Goal: Task Accomplishment & Management: Use online tool/utility

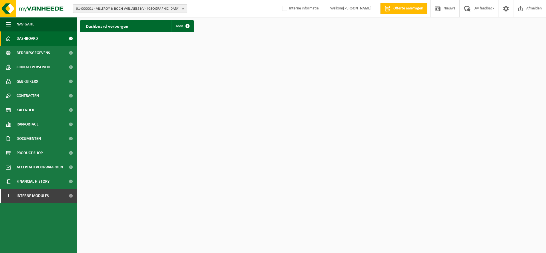
click at [132, 7] on span "01-000001 - VILLEROY & BOCH WELLNESS NV - ROESELARE" at bounding box center [128, 9] width 104 height 9
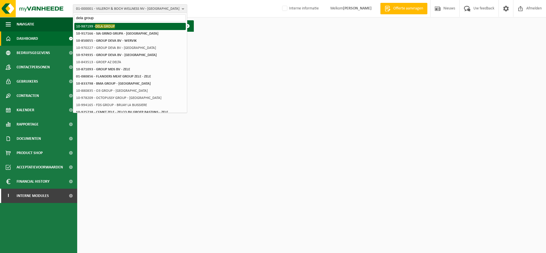
type input "dela group"
click at [121, 25] on li "10-987199 - DELA GROUP" at bounding box center [130, 26] width 112 height 7
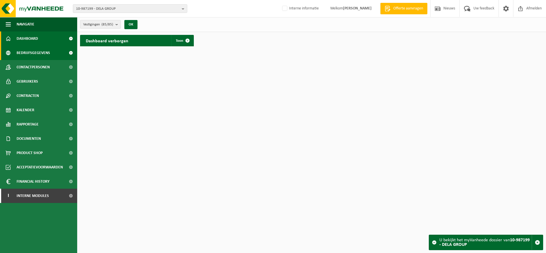
click at [52, 54] on link "Bedrijfsgegevens" at bounding box center [38, 53] width 77 height 14
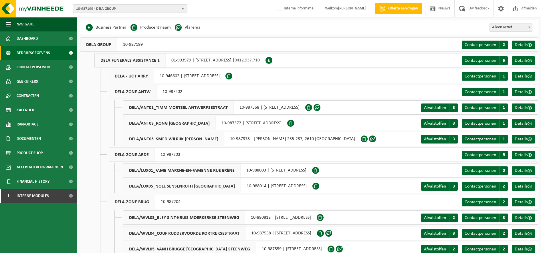
click at [130, 7] on span "10-987199 - DELA GROUP" at bounding box center [128, 9] width 104 height 9
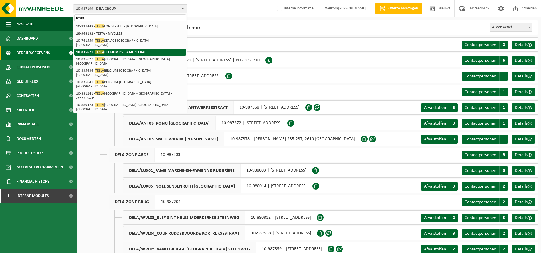
type input "tesla"
click at [124, 50] on strong "10-835621 - TESLA BELGIUM BV - AARTSELAAR" at bounding box center [111, 52] width 70 height 4
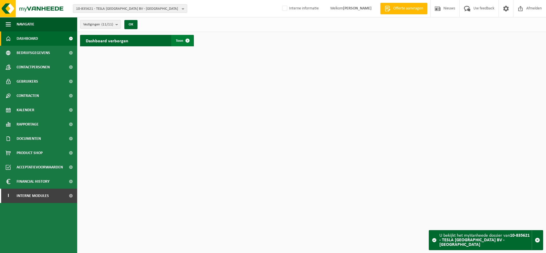
click at [183, 42] on span at bounding box center [187, 40] width 11 height 11
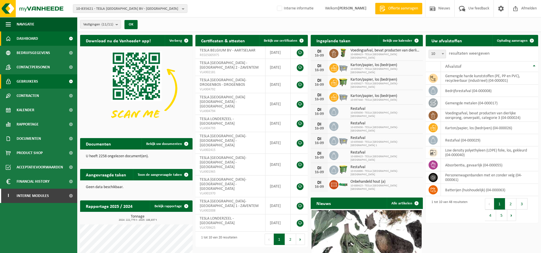
click at [39, 83] on link "Gebruikers" at bounding box center [38, 81] width 77 height 14
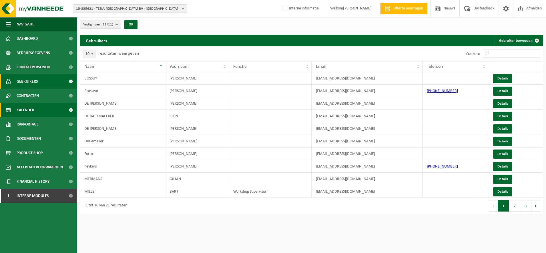
click at [39, 111] on link "Kalender" at bounding box center [38, 110] width 77 height 14
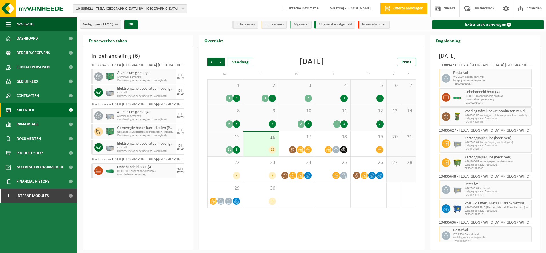
click at [118, 23] on b "submit" at bounding box center [118, 24] width 5 height 8
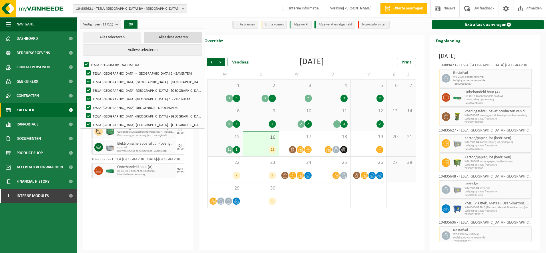
click at [144, 34] on button "Alles deselecteren" at bounding box center [173, 37] width 58 height 11
checkbox input "false"
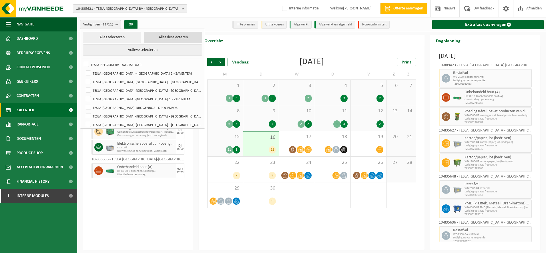
checkbox input "false"
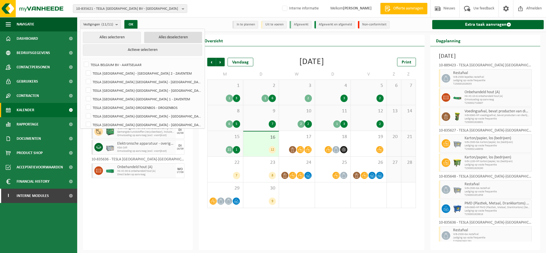
checkbox input "false"
drag, startPoint x: 127, startPoint y: 82, endPoint x: 127, endPoint y: 69, distance: 12.6
click at [127, 82] on label "TESLA [GEOGRAPHIC_DATA] [GEOGRAPHIC_DATA] - [GEOGRAPHIC_DATA]" at bounding box center [143, 82] width 117 height 9
click at [84, 78] on input "TESLA [GEOGRAPHIC_DATA] [GEOGRAPHIC_DATA] - [GEOGRAPHIC_DATA]" at bounding box center [84, 77] width 0 height 0
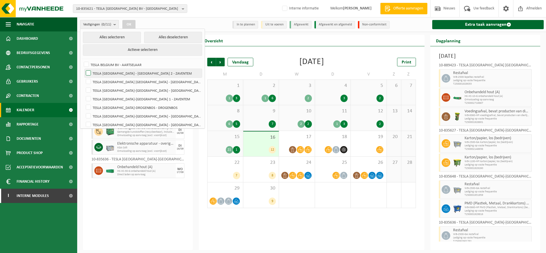
checkbox input "true"
click at [131, 20] on button "OK" at bounding box center [128, 24] width 13 height 9
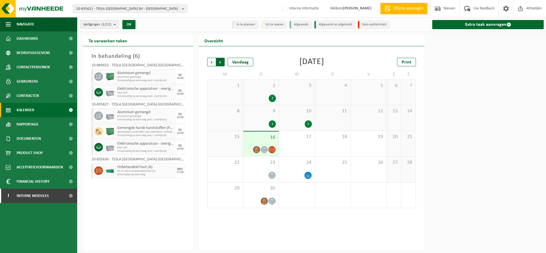
click at [211, 64] on span "Vorige" at bounding box center [211, 62] width 9 height 9
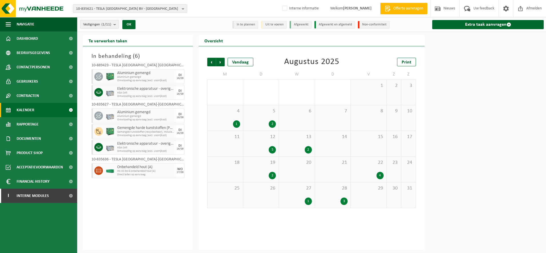
click at [266, 116] on div "5 2" at bounding box center [261, 117] width 36 height 25
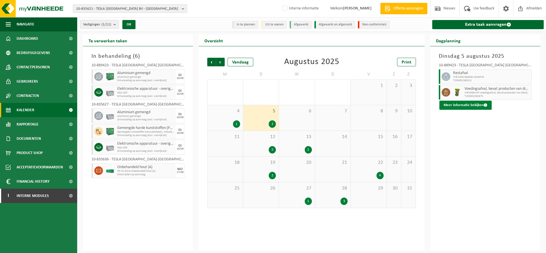
click at [463, 105] on button "Meer informatie bekijken" at bounding box center [466, 105] width 52 height 9
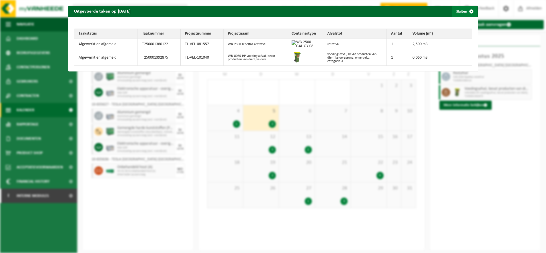
click at [466, 9] on span "button" at bounding box center [471, 11] width 11 height 11
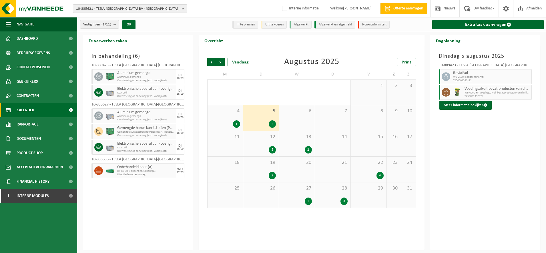
click at [267, 142] on div "12 5" at bounding box center [261, 143] width 36 height 25
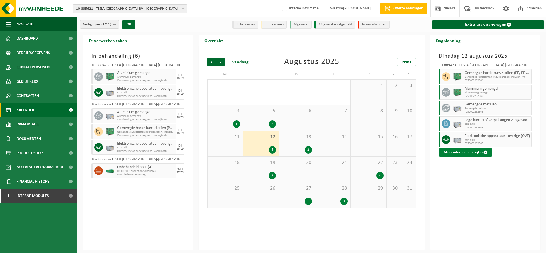
click at [450, 151] on button "Meer informatie bekijken" at bounding box center [466, 152] width 52 height 9
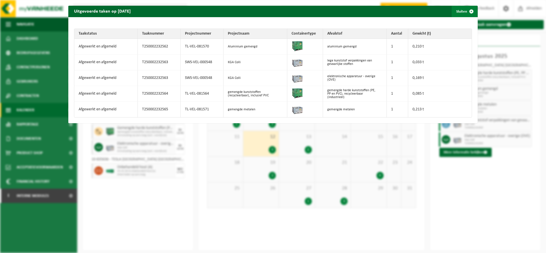
click at [458, 11] on button "Sluiten" at bounding box center [464, 11] width 25 height 11
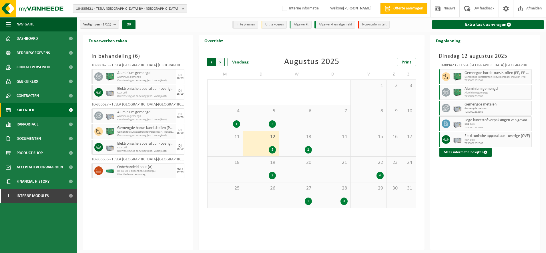
click at [220, 60] on span "Volgende" at bounding box center [220, 62] width 9 height 9
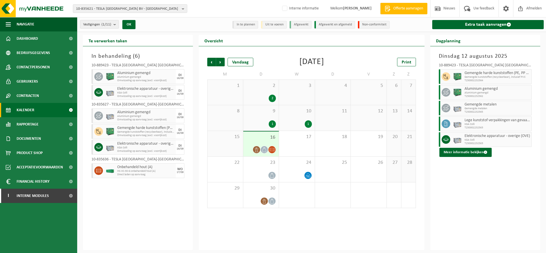
click at [220, 60] on span "Volgende" at bounding box center [220, 62] width 9 height 9
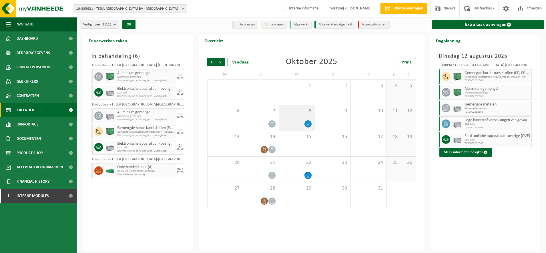
click at [306, 116] on div "8" at bounding box center [297, 117] width 36 height 25
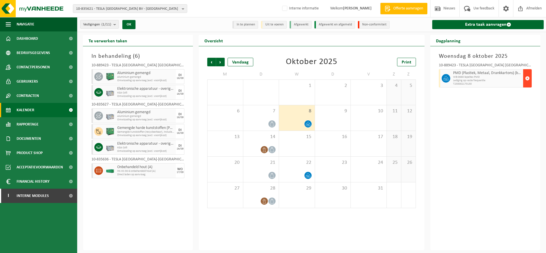
click at [526, 78] on span "button" at bounding box center [527, 78] width 5 height 11
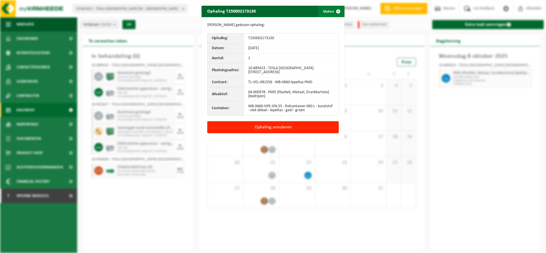
click at [333, 11] on span "button" at bounding box center [338, 11] width 11 height 11
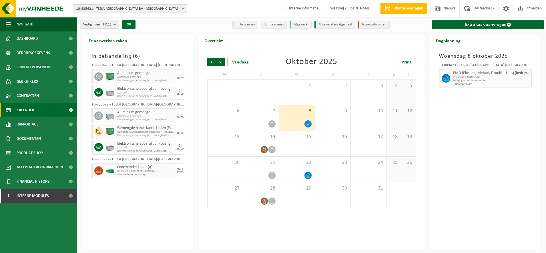
click at [462, 111] on div "Woensdag 8 oktober 2025 10-889423 - TESLA BELGIUM BRUGGE - BRUGGE PMD (Plastiek…" at bounding box center [485, 148] width 110 height 204
click at [495, 23] on link "Extra taak aanvragen" at bounding box center [488, 24] width 112 height 9
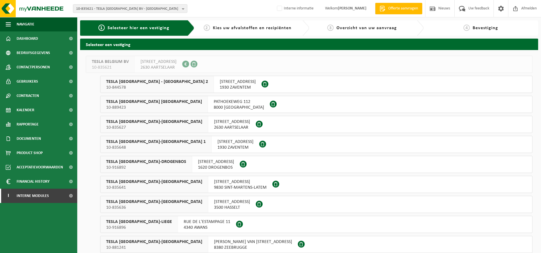
click at [142, 101] on span "TESLA [GEOGRAPHIC_DATA] [GEOGRAPHIC_DATA]" at bounding box center [154, 102] width 96 height 6
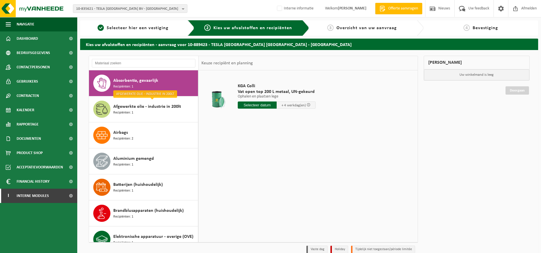
click at [244, 104] on input "text" at bounding box center [257, 105] width 39 height 7
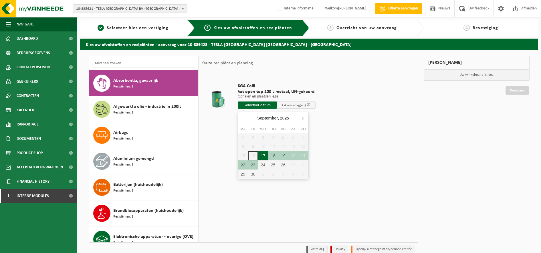
click at [263, 156] on div "17" at bounding box center [263, 155] width 10 height 9
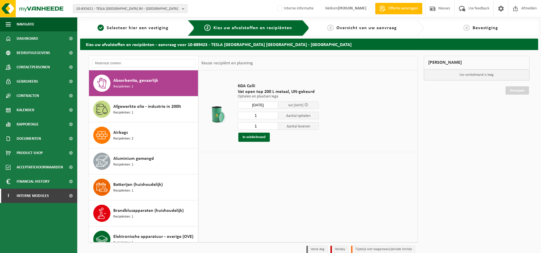
type input "Van [DATE]"
click at [273, 126] on input "2" at bounding box center [258, 125] width 41 height 7
click at [273, 126] on input "3" at bounding box center [258, 125] width 41 height 7
type input "4"
click at [273, 126] on input "4" at bounding box center [258, 125] width 41 height 7
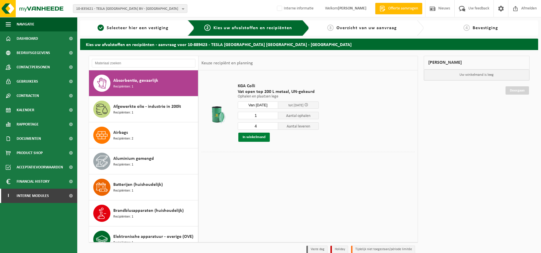
click at [258, 134] on button "In winkelmand" at bounding box center [253, 137] width 31 height 9
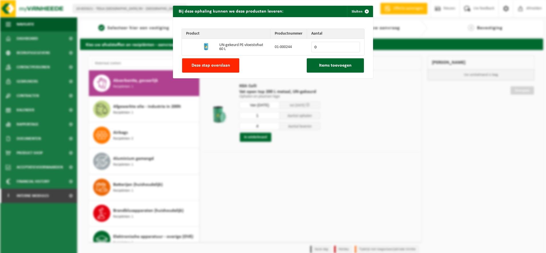
drag, startPoint x: 195, startPoint y: 65, endPoint x: 197, endPoint y: 69, distance: 4.5
click at [195, 65] on span "Deze stap overslaan" at bounding box center [211, 65] width 39 height 5
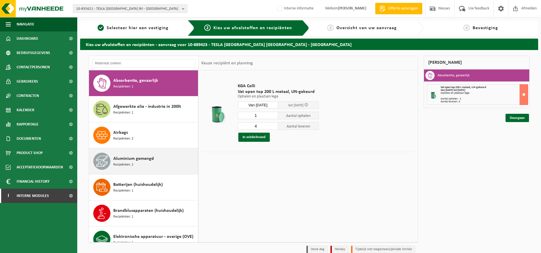
click at [137, 164] on div "Aluminium gemengd Recipiënten: 1" at bounding box center [154, 161] width 83 height 17
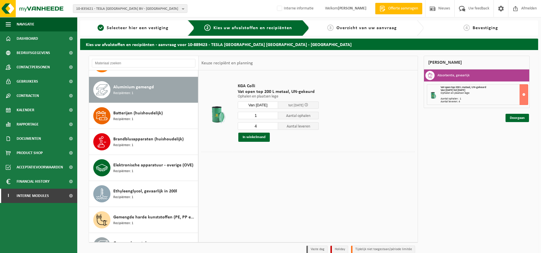
scroll to position [78, 0]
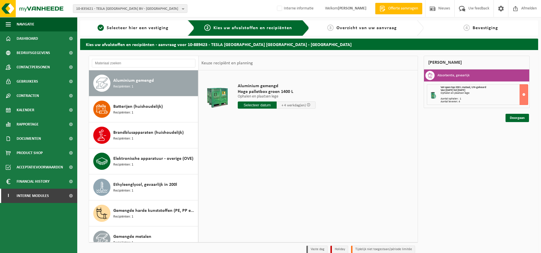
click at [244, 105] on input "text" at bounding box center [257, 105] width 39 height 7
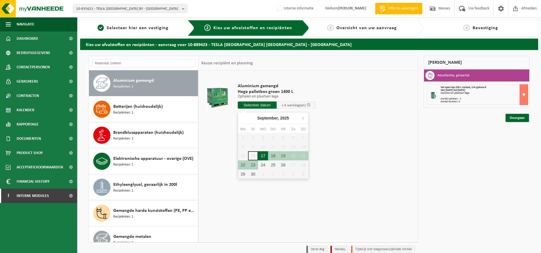
click at [263, 158] on div "17" at bounding box center [263, 155] width 10 height 9
type input "Van 2025-09-17"
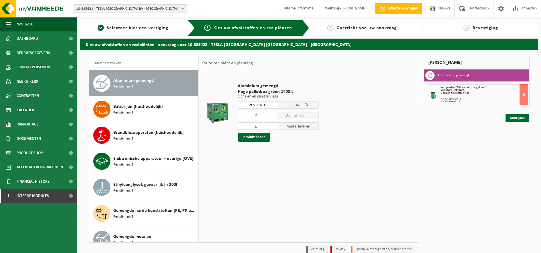
type input "1"
click at [273, 127] on input "1" at bounding box center [258, 125] width 41 height 7
click at [257, 136] on button "In winkelmand" at bounding box center [253, 137] width 31 height 9
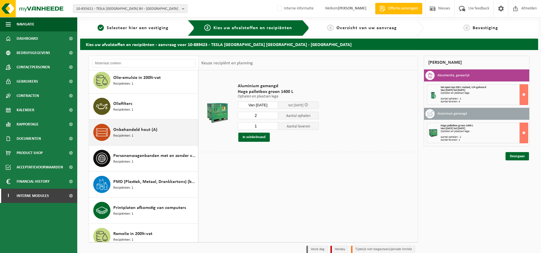
click at [137, 136] on div "Onbehandeld hout (A) Recipiënten: 1" at bounding box center [154, 132] width 83 height 17
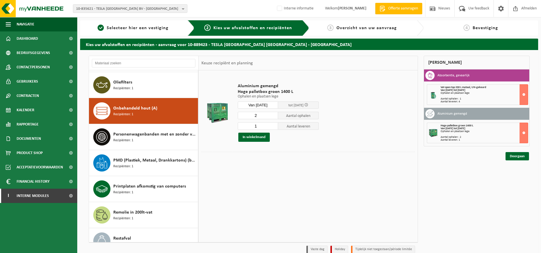
scroll to position [521, 0]
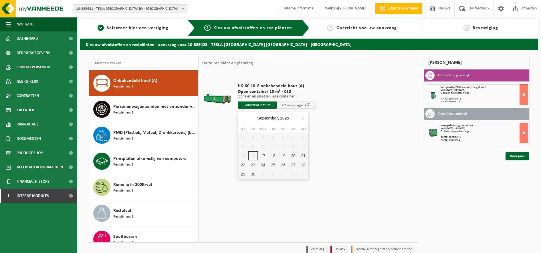
click at [255, 105] on input "text" at bounding box center [257, 105] width 39 height 7
click at [263, 156] on div "17" at bounding box center [263, 155] width 10 height 9
type input "Van 2025-09-17"
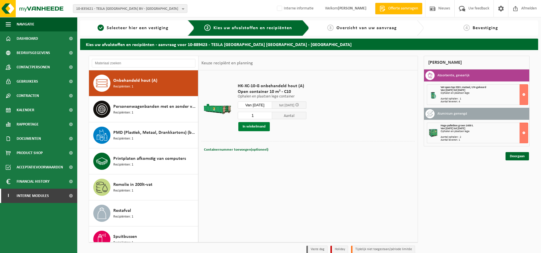
click at [258, 127] on button "In winkelmand" at bounding box center [253, 126] width 31 height 9
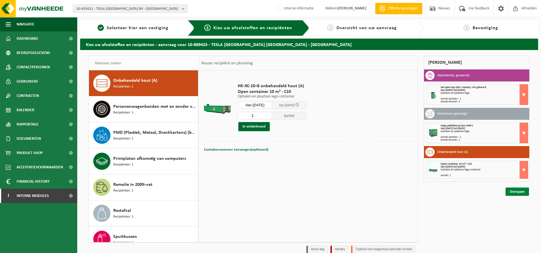
click at [514, 193] on link "Doorgaan" at bounding box center [516, 192] width 23 height 8
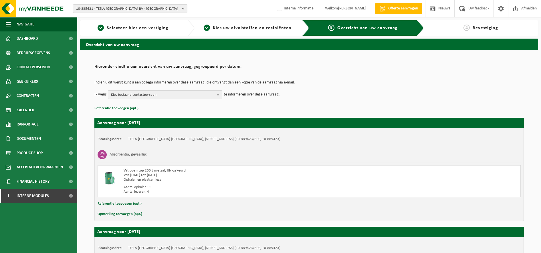
click at [197, 96] on span "Kies bestaand contactpersoon" at bounding box center [163, 95] width 104 height 9
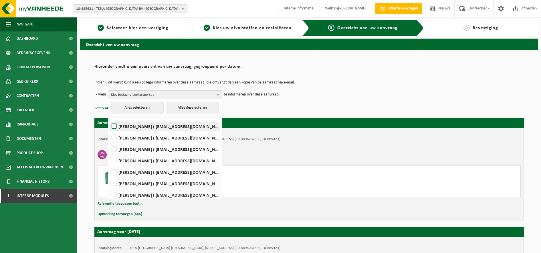
click at [152, 126] on label "[PERSON_NAME] ( [EMAIL_ADDRESS][DOMAIN_NAME] )" at bounding box center [164, 126] width 109 height 9
click at [110, 119] on input "[PERSON_NAME] ( [EMAIL_ADDRESS][DOMAIN_NAME] )" at bounding box center [109, 119] width 0 height 0
checkbox input "true"
click at [215, 22] on div "2 Kies uw afvalstoffen en recipiënten" at bounding box center [251, 27] width 114 height 15
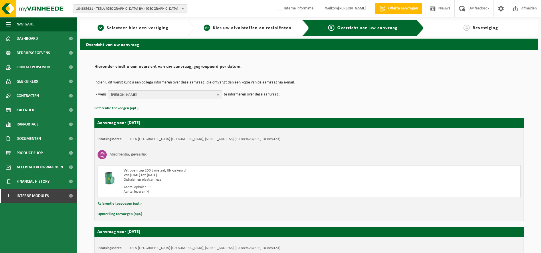
click at [217, 26] on span "Kies uw afvalstoffen en recipiënten" at bounding box center [252, 28] width 79 height 5
click at [218, 25] on link "2 Kies uw afvalstoffen en recipiënten" at bounding box center [247, 28] width 100 height 7
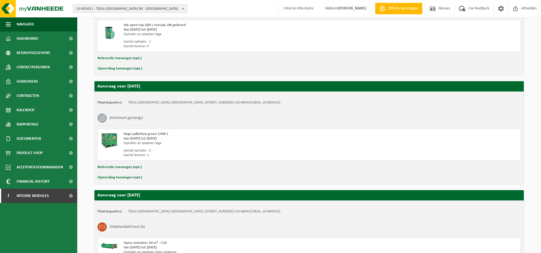
scroll to position [210, 0]
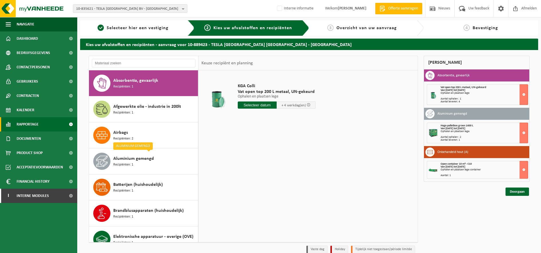
click at [21, 124] on span "Rapportage" at bounding box center [28, 124] width 22 height 14
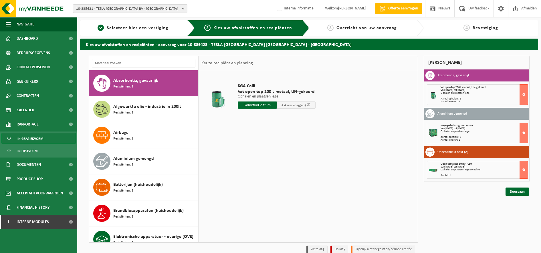
click at [46, 144] on link "In grafiekvorm" at bounding box center [38, 138] width 74 height 11
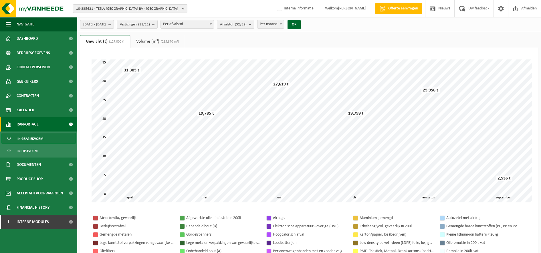
click at [106, 25] on span "[DATE] - [DATE]" at bounding box center [94, 24] width 23 height 9
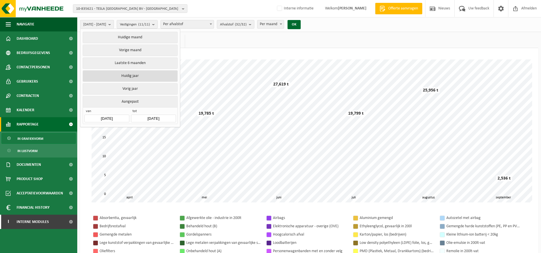
click at [126, 74] on button "Huidig jaar" at bounding box center [130, 75] width 95 height 11
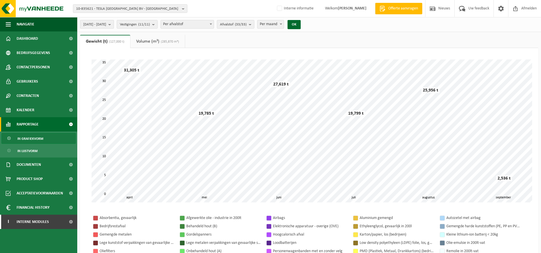
click at [106, 21] on span "[DATE] - [DATE]" at bounding box center [94, 24] width 23 height 9
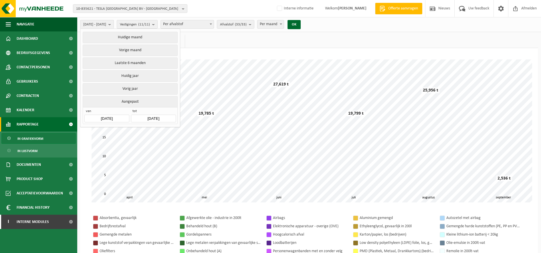
click at [97, 116] on input "[DATE]" at bounding box center [106, 119] width 45 height 8
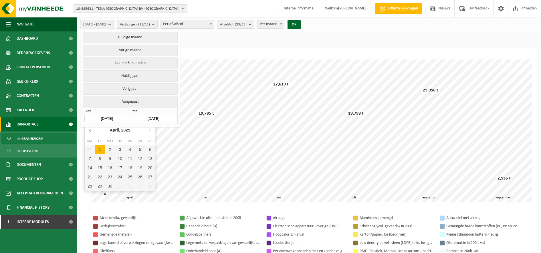
click at [89, 130] on icon at bounding box center [90, 130] width 9 height 9
click at [128, 131] on icon "2025" at bounding box center [126, 130] width 9 height 4
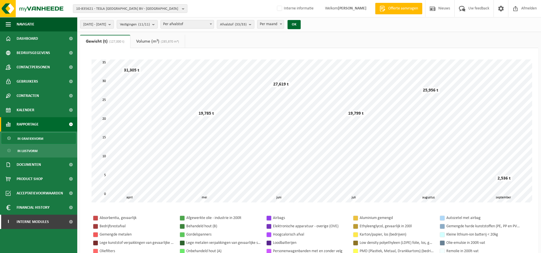
drag, startPoint x: 106, startPoint y: 24, endPoint x: 106, endPoint y: 30, distance: 5.7
click at [106, 24] on span "[DATE] - [DATE]" at bounding box center [94, 24] width 23 height 9
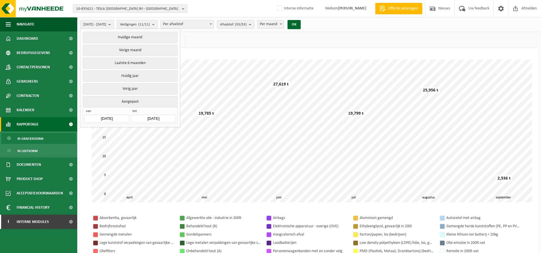
click at [108, 117] on input "[DATE]" at bounding box center [106, 119] width 45 height 8
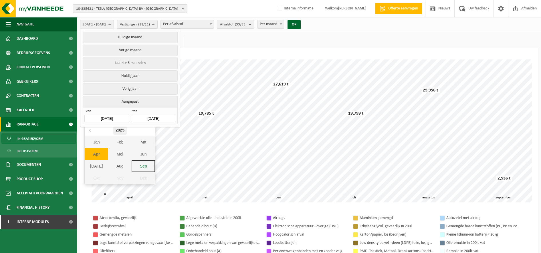
click at [116, 130] on div "2025" at bounding box center [119, 130] width 13 height 9
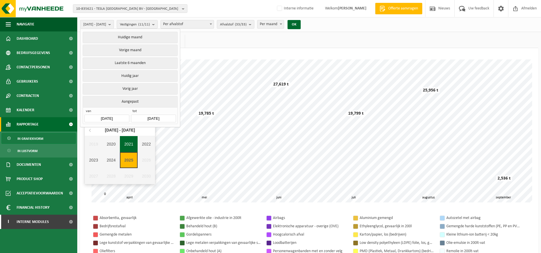
click at [125, 144] on div "2021" at bounding box center [129, 144] width 18 height 16
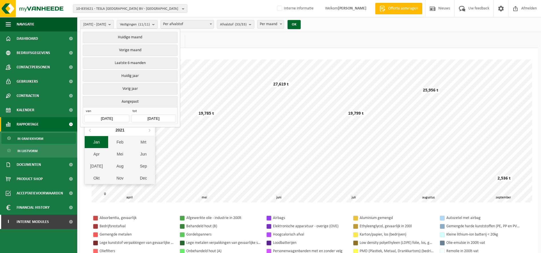
click at [101, 142] on div "Jan" at bounding box center [96, 142] width 23 height 12
click at [131, 150] on div "1" at bounding box center [130, 149] width 10 height 9
type input "[DATE]"
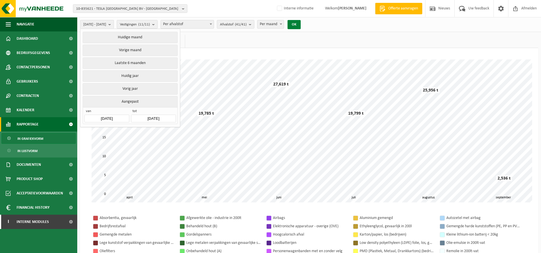
click at [301, 24] on button "OK" at bounding box center [293, 24] width 13 height 9
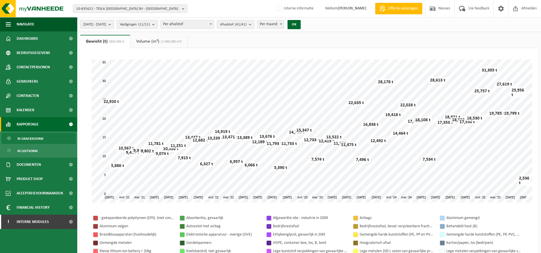
click at [284, 24] on span "Per maand" at bounding box center [270, 24] width 26 height 8
select select "3"
click at [301, 25] on button "OK" at bounding box center [293, 24] width 13 height 9
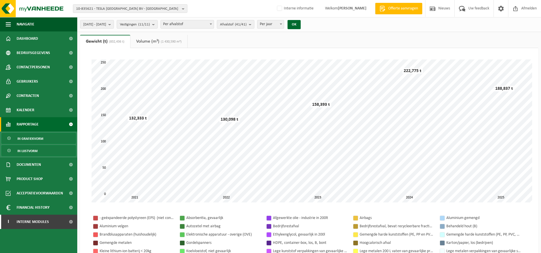
click at [43, 150] on link "In lijstvorm" at bounding box center [38, 150] width 74 height 11
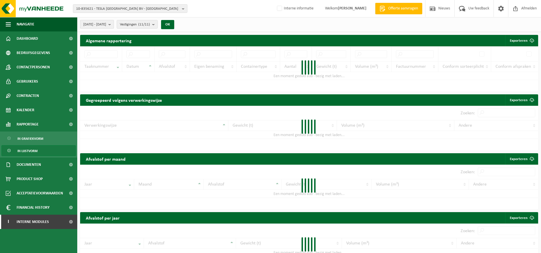
click at [106, 25] on span "[DATE] - [DATE]" at bounding box center [94, 24] width 23 height 9
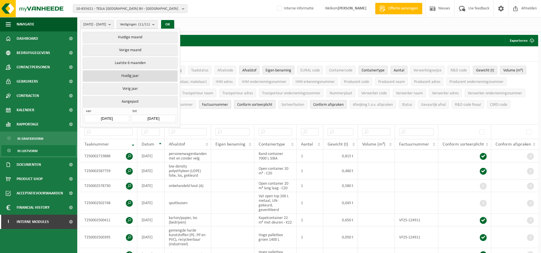
click at [133, 73] on button "Huidig jaar" at bounding box center [130, 75] width 95 height 11
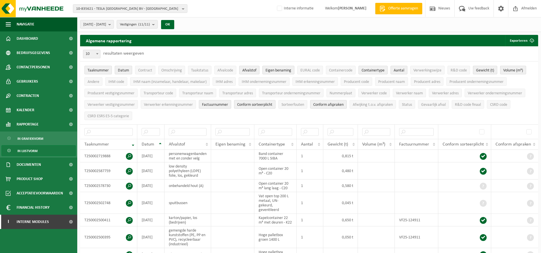
drag, startPoint x: 182, startPoint y: 21, endPoint x: 211, endPoint y: 27, distance: 30.0
click at [174, 21] on button "OK" at bounding box center [167, 24] width 13 height 9
click at [46, 164] on link "Documenten" at bounding box center [38, 165] width 77 height 14
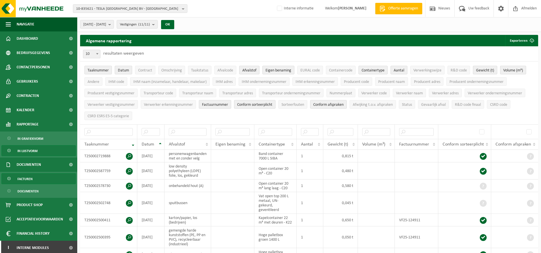
click at [45, 176] on link "Facturen" at bounding box center [38, 178] width 74 height 11
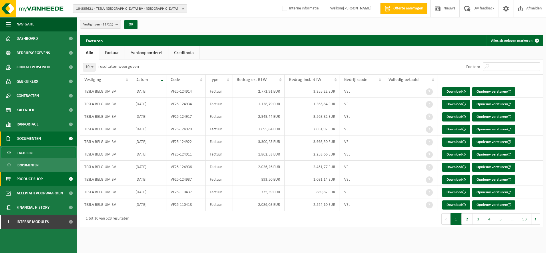
drag, startPoint x: 0, startPoint y: 0, endPoint x: 45, endPoint y: 176, distance: 182.1
click at [45, 176] on link "Product Shop" at bounding box center [38, 179] width 77 height 14
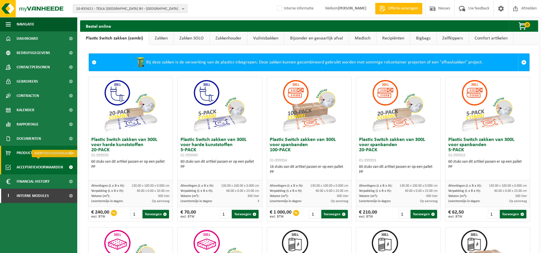
click at [37, 167] on span "Acceptatievoorwaarden" at bounding box center [40, 167] width 46 height 14
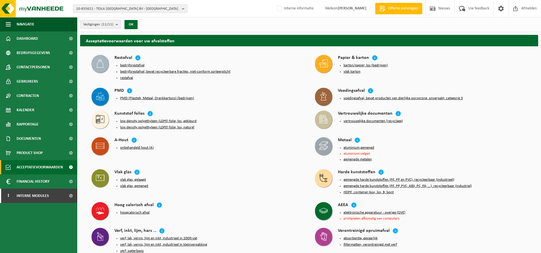
click at [145, 96] on button "PMD (Plastiek, Metaal, Drankkartons) (bedrijven)" at bounding box center [157, 98] width 74 height 5
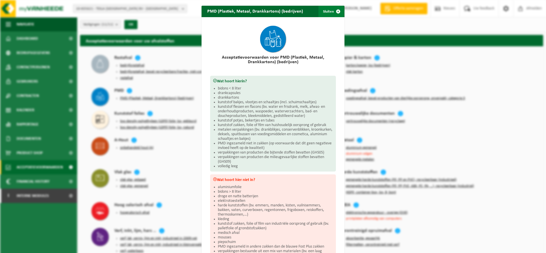
click at [325, 12] on button "Sluiten" at bounding box center [331, 11] width 25 height 11
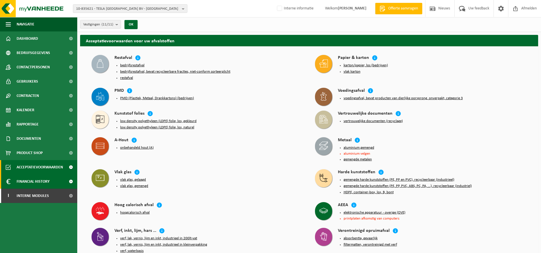
click at [46, 182] on span "Financial History" at bounding box center [33, 181] width 33 height 14
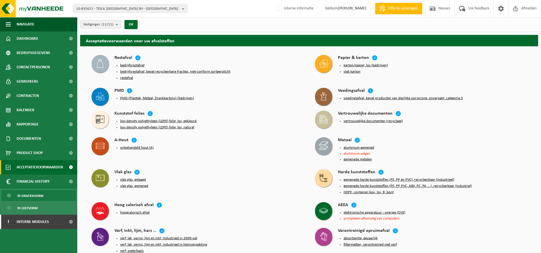
click at [45, 193] on link "In grafiekvorm" at bounding box center [38, 195] width 74 height 11
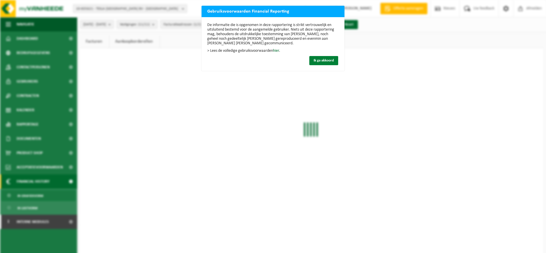
click at [315, 62] on span "Ik ga akkoord" at bounding box center [324, 61] width 20 height 4
